Goal: Find specific page/section: Find specific page/section

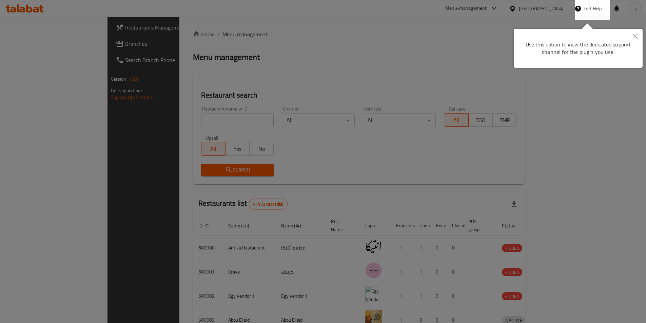
click at [522, 20] on div at bounding box center [323, 161] width 646 height 323
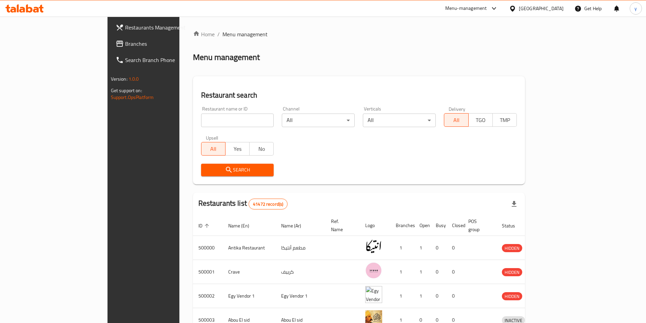
click at [553, 13] on div "[GEOGRAPHIC_DATA]" at bounding box center [536, 8] width 65 height 16
click at [516, 7] on icon at bounding box center [512, 8] width 7 height 7
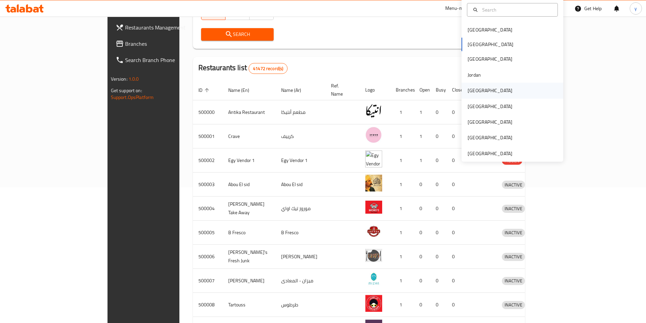
scroll to position [34, 0]
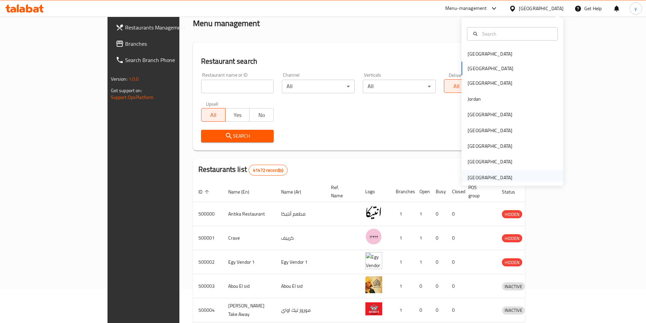
click at [484, 176] on div "[GEOGRAPHIC_DATA]" at bounding box center [490, 177] width 45 height 7
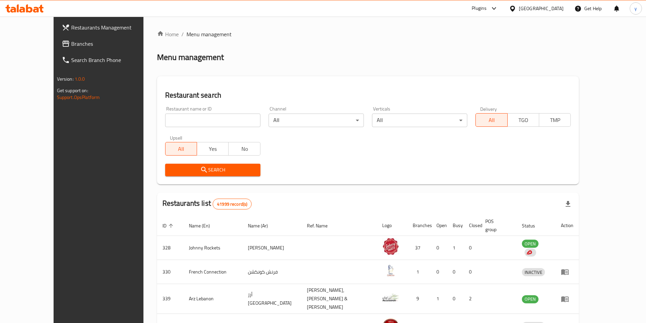
click at [71, 46] on span "Branches" at bounding box center [113, 44] width 85 height 8
